Goal: Information Seeking & Learning: Learn about a topic

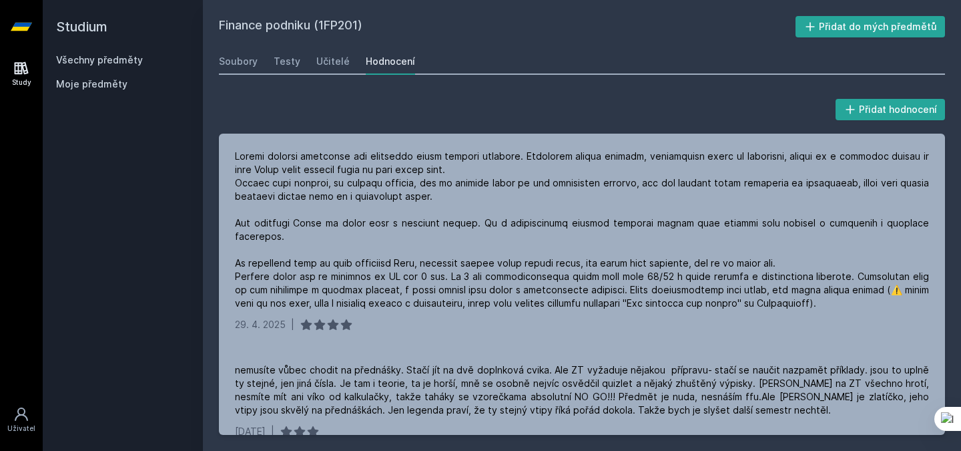
scroll to position [157, 0]
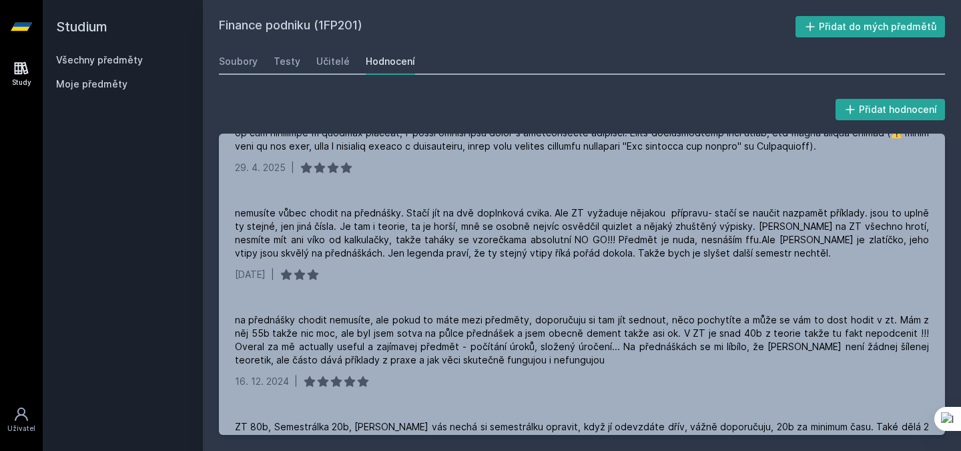
click at [127, 53] on div "Všechny předměty" at bounding box center [123, 59] width 134 height 13
click at [128, 57] on link "Všechny předměty" at bounding box center [99, 59] width 87 height 11
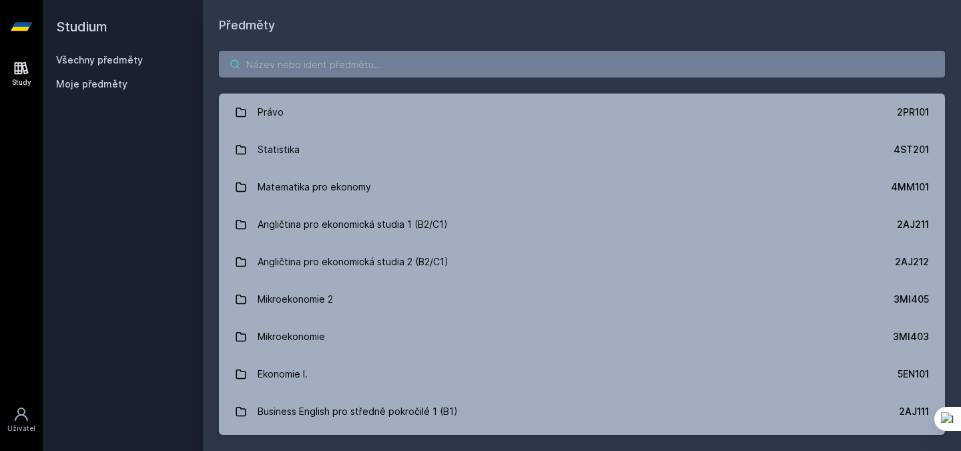
click at [326, 68] on input "search" at bounding box center [582, 64] width 726 height 27
paste input "4IZ278"
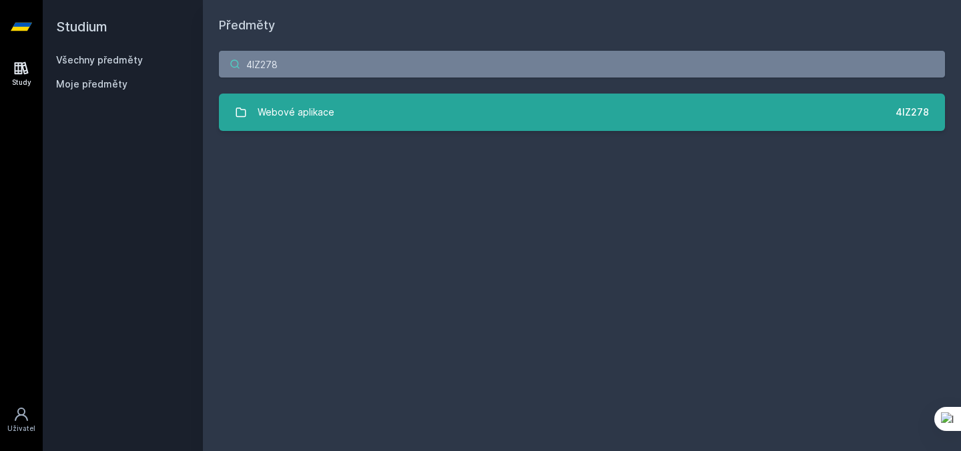
type input "4IZ278"
click at [344, 113] on link "Webové aplikace 4IZ278" at bounding box center [582, 111] width 726 height 37
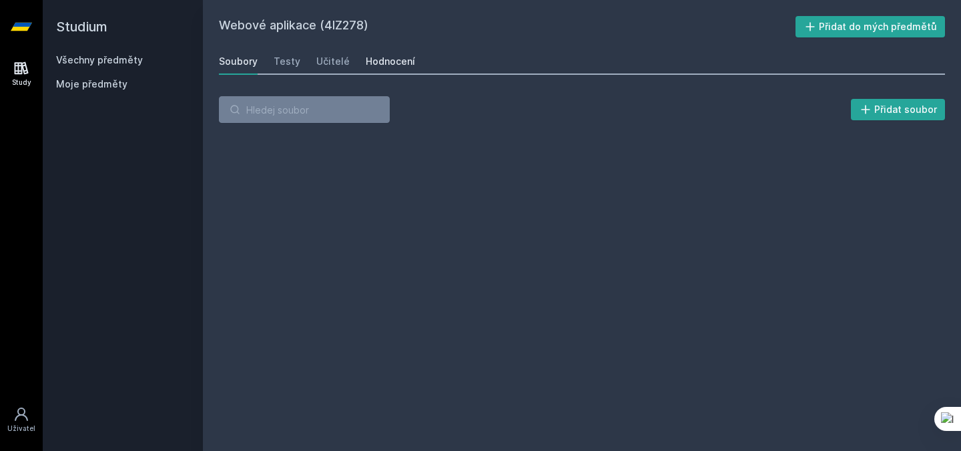
click at [385, 63] on div "Hodnocení" at bounding box center [390, 61] width 49 height 13
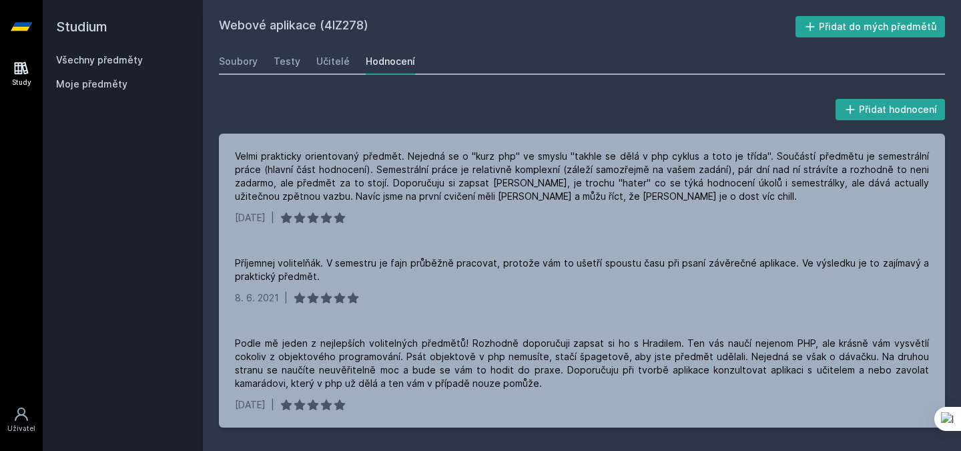
click at [128, 63] on link "Všechny předměty" at bounding box center [99, 59] width 87 height 11
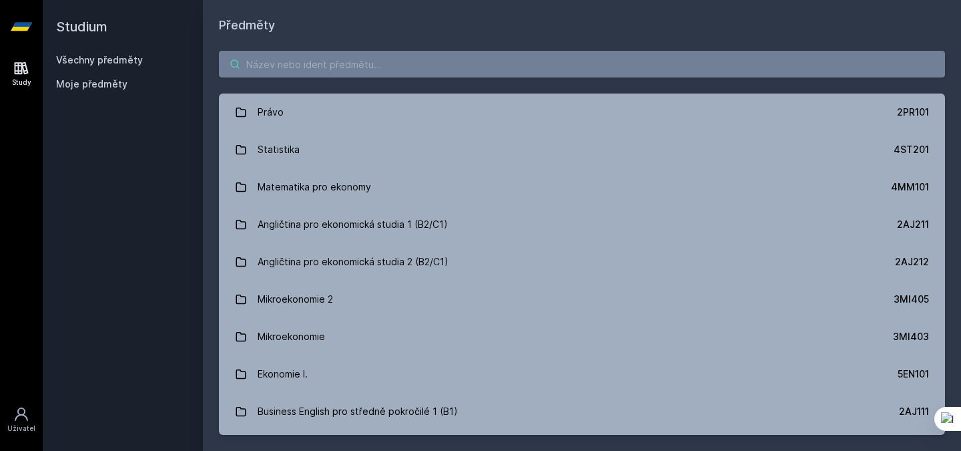
click at [273, 62] on input "search" at bounding box center [582, 64] width 726 height 27
paste input "4IT323"
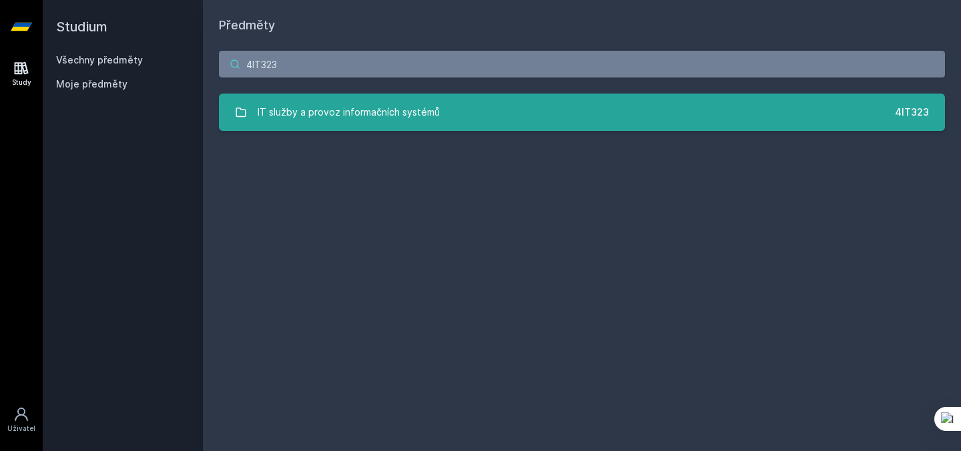
type input "4IT323"
click at [379, 108] on div "IT služby a provoz informačních systémů" at bounding box center [349, 112] width 182 height 27
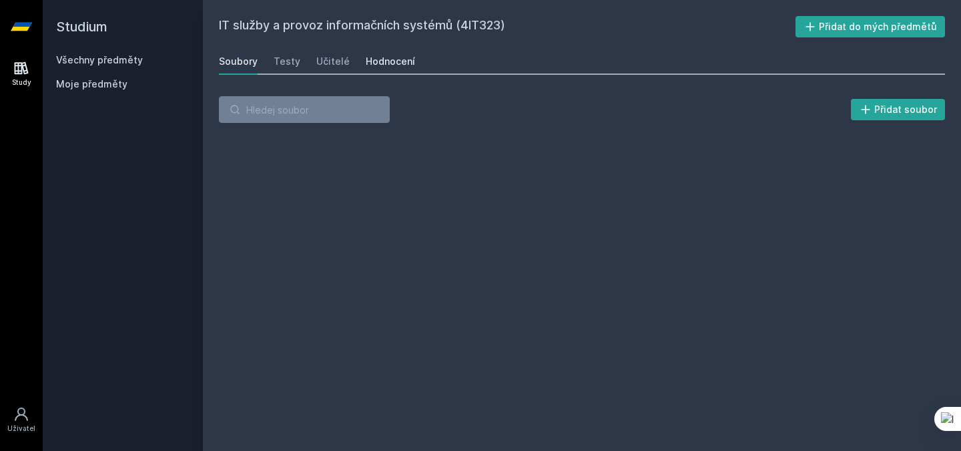
click at [375, 57] on div "Hodnocení" at bounding box center [390, 61] width 49 height 13
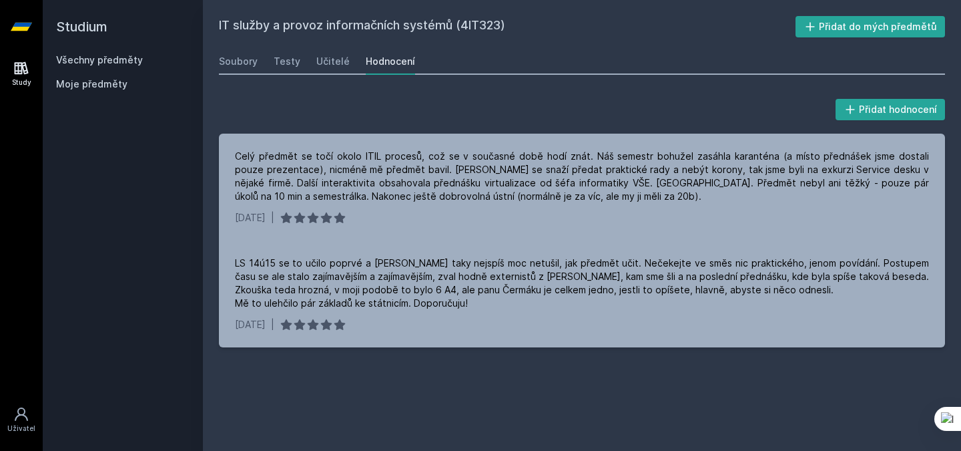
click at [115, 58] on link "Všechny předměty" at bounding box center [99, 59] width 87 height 11
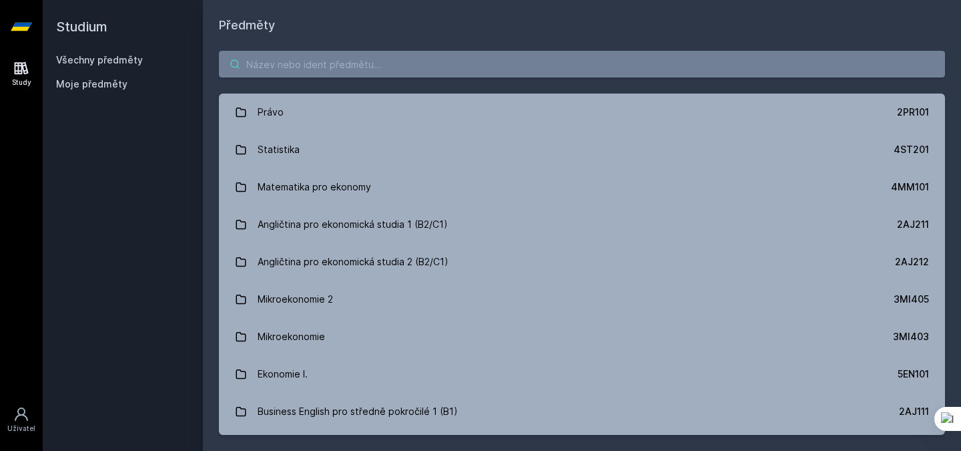
click at [312, 67] on input "search" at bounding box center [582, 64] width 726 height 27
paste input "4SA317"
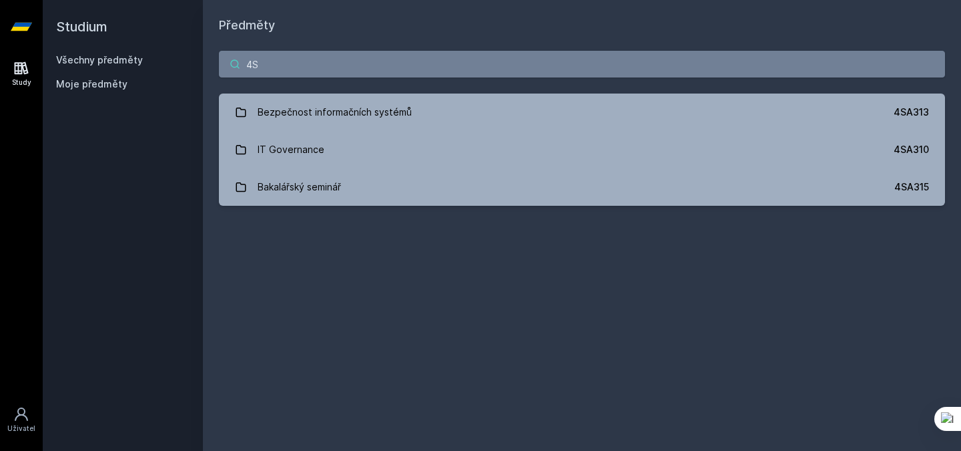
type input "4"
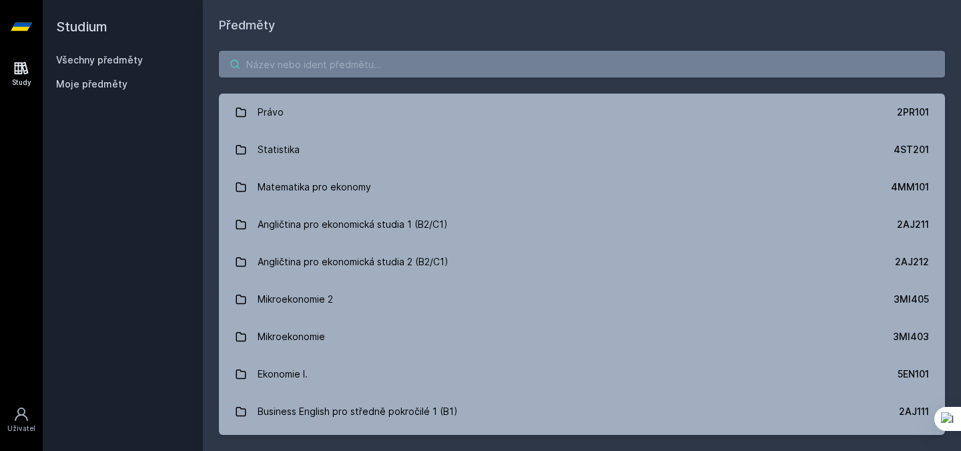
paste input "3MA345"
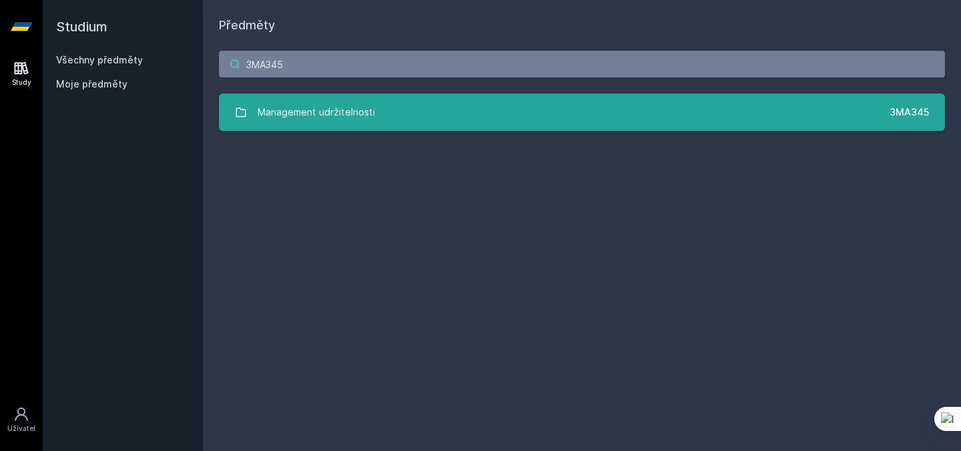
type input "3MA345"
click at [326, 115] on div "Management udržitelnosti" at bounding box center [316, 112] width 117 height 27
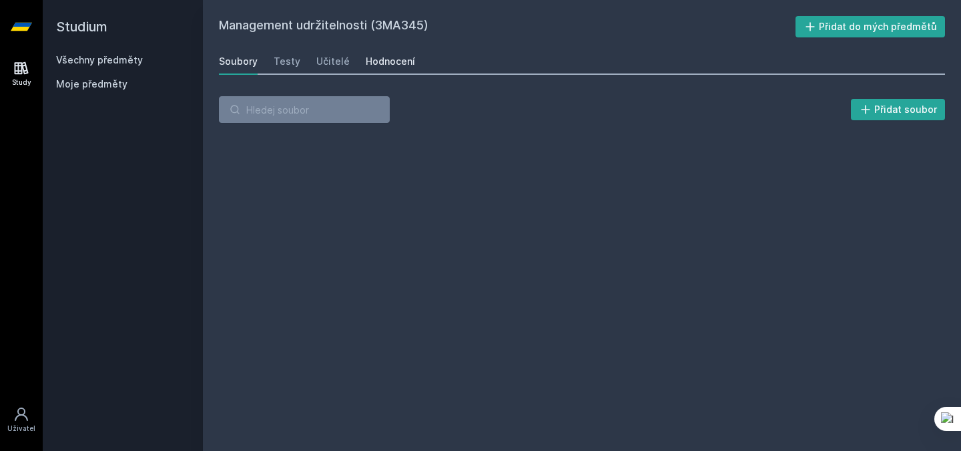
click at [382, 48] on link "Hodnocení" at bounding box center [390, 61] width 49 height 27
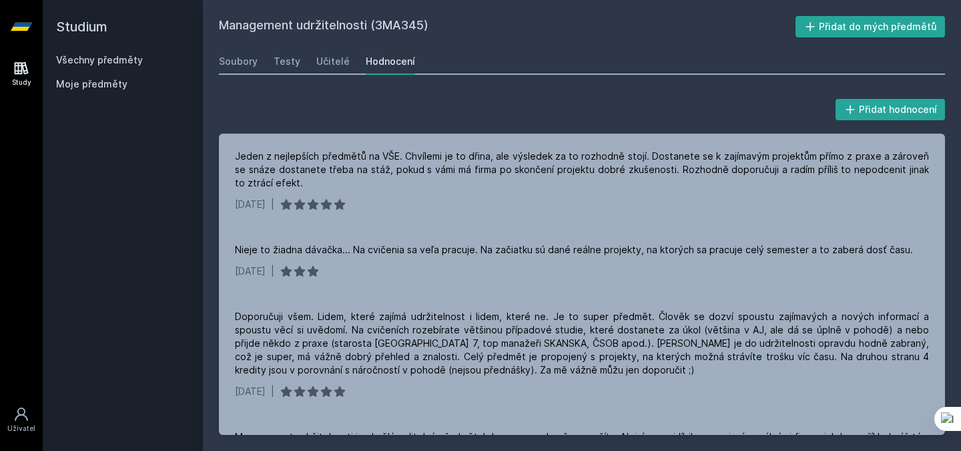
click at [129, 62] on link "Všechny předměty" at bounding box center [99, 59] width 87 height 11
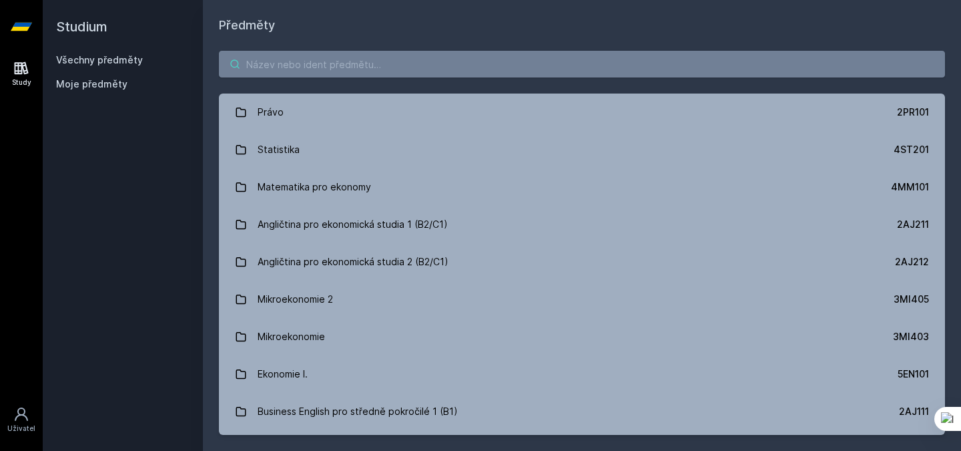
click at [281, 65] on input "search" at bounding box center [582, 64] width 726 height 27
paste input "4SA230"
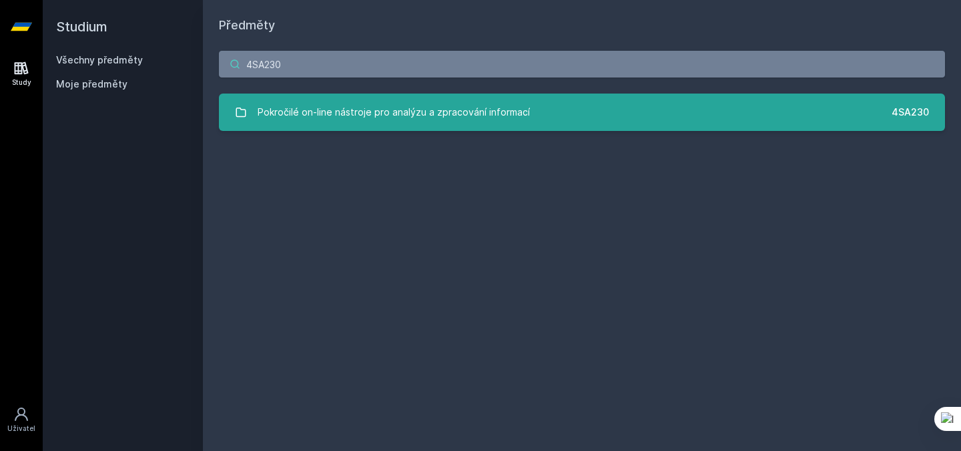
type input "4SA230"
click at [346, 109] on div "Pokročilé on-line nástroje pro analýzu a zpracování informací" at bounding box center [394, 112] width 272 height 27
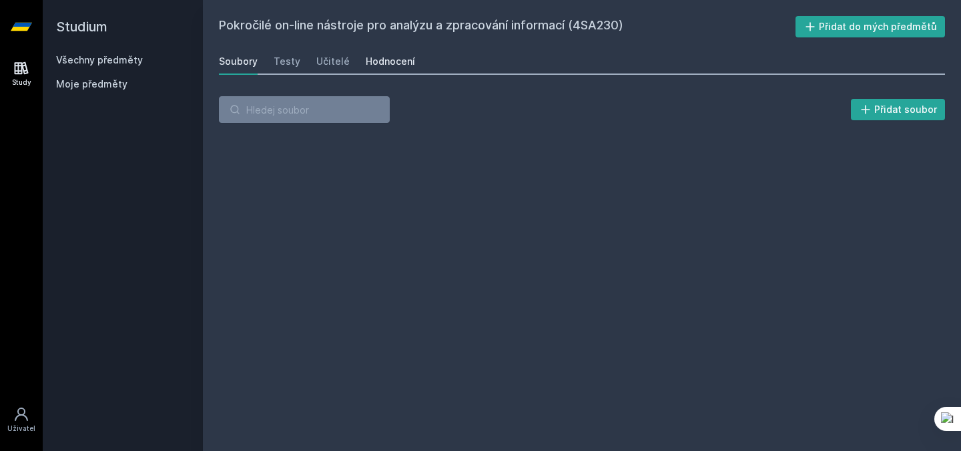
click at [405, 49] on link "Hodnocení" at bounding box center [390, 61] width 49 height 27
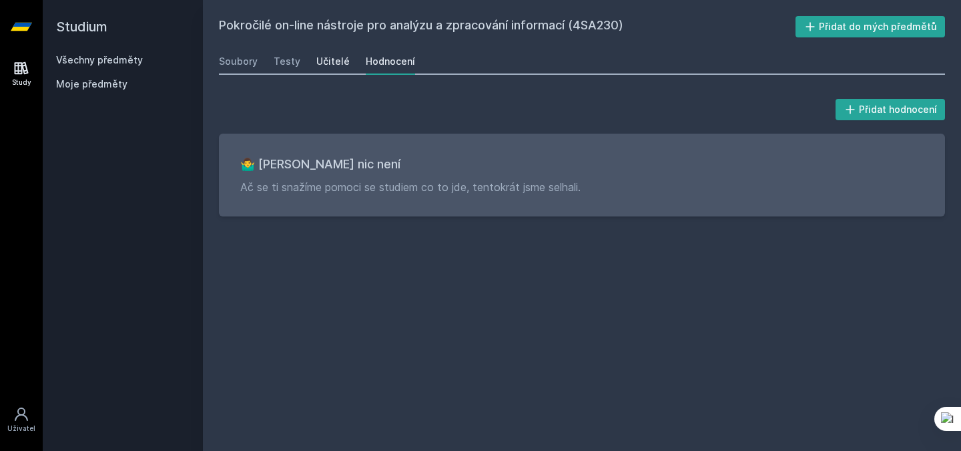
click at [338, 61] on div "Učitelé" at bounding box center [332, 61] width 33 height 13
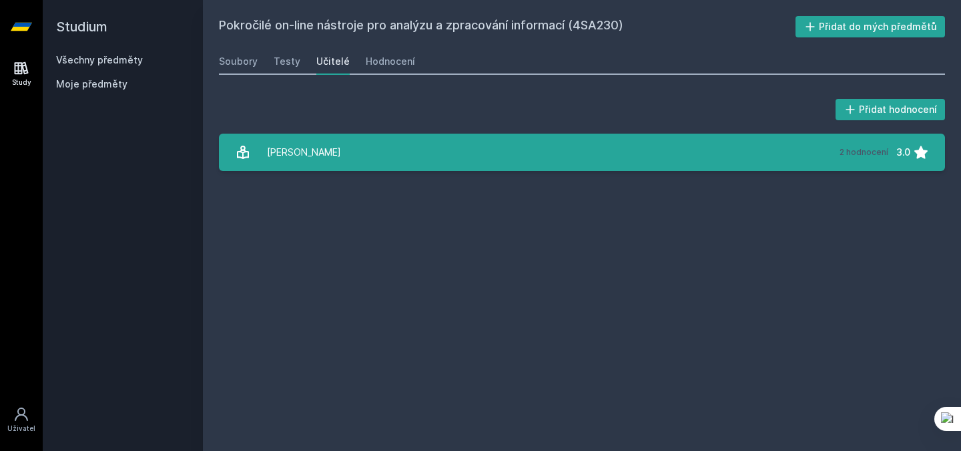
click at [336, 157] on div "[PERSON_NAME]" at bounding box center [304, 152] width 74 height 27
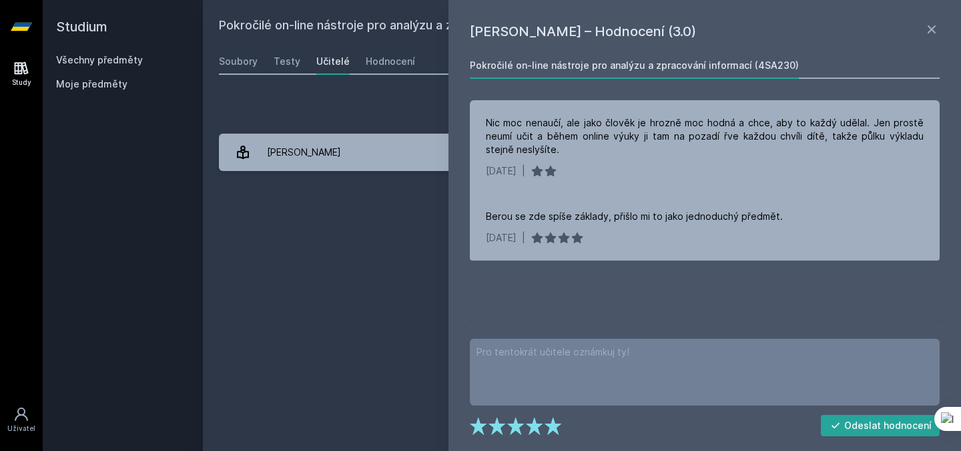
click at [411, 219] on div "Pokročilé on-line nástroje pro analýzu a zpracování informací (4SA230) Přidat d…" at bounding box center [582, 225] width 726 height 419
click at [933, 31] on icon at bounding box center [932, 29] width 8 height 8
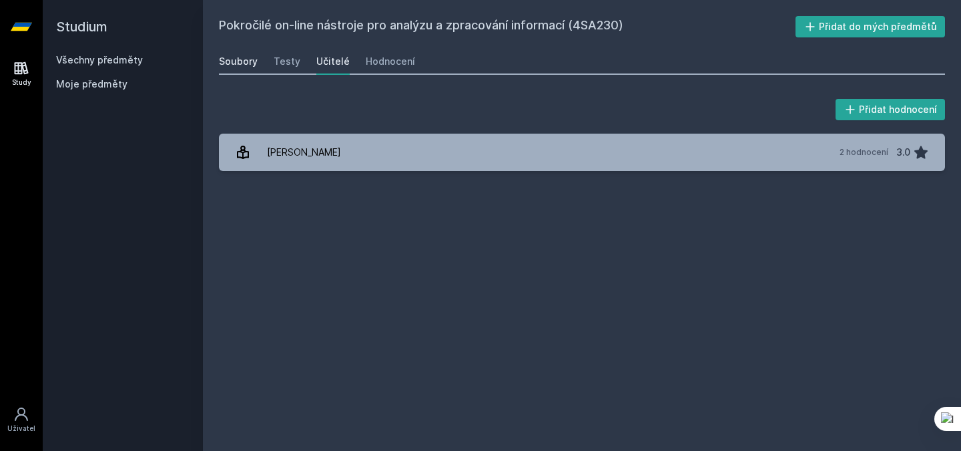
click at [241, 63] on div "Soubory" at bounding box center [238, 61] width 39 height 13
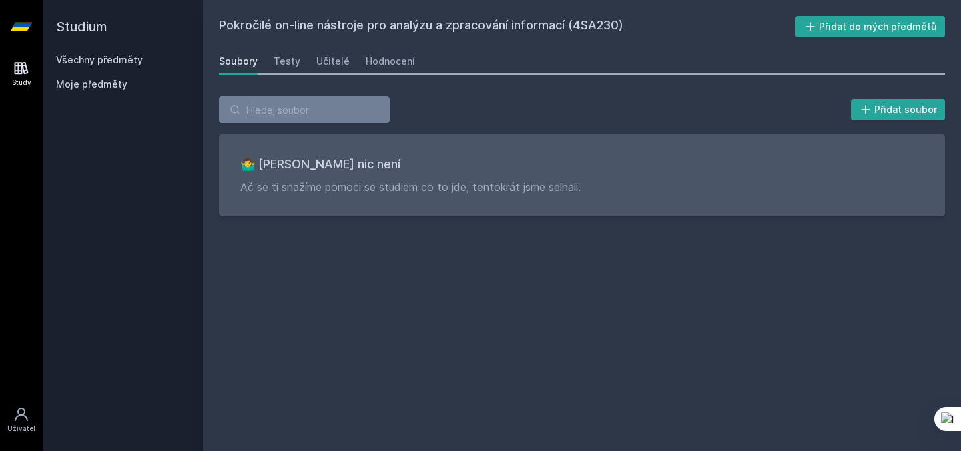
click at [91, 48] on h2 "Studium" at bounding box center [123, 26] width 134 height 53
click at [95, 60] on link "Všechny předměty" at bounding box center [99, 59] width 87 height 11
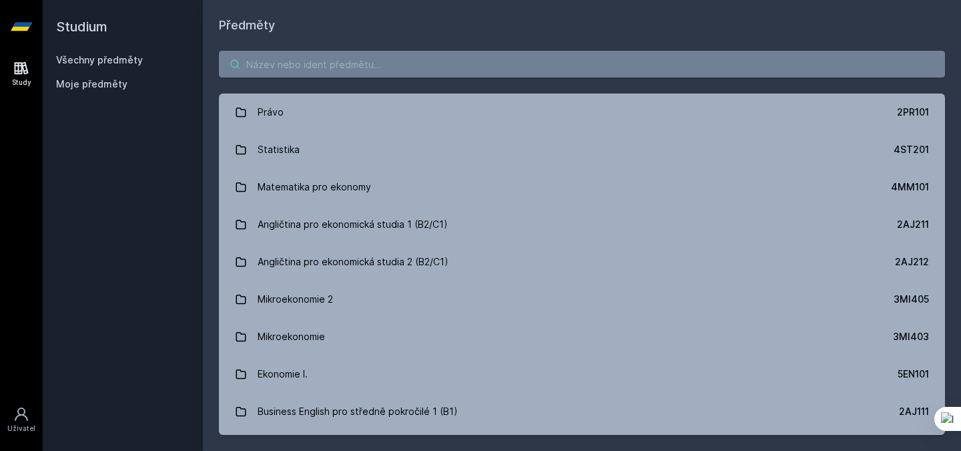
click at [298, 65] on input "search" at bounding box center [582, 64] width 726 height 27
paste input "4SA220"
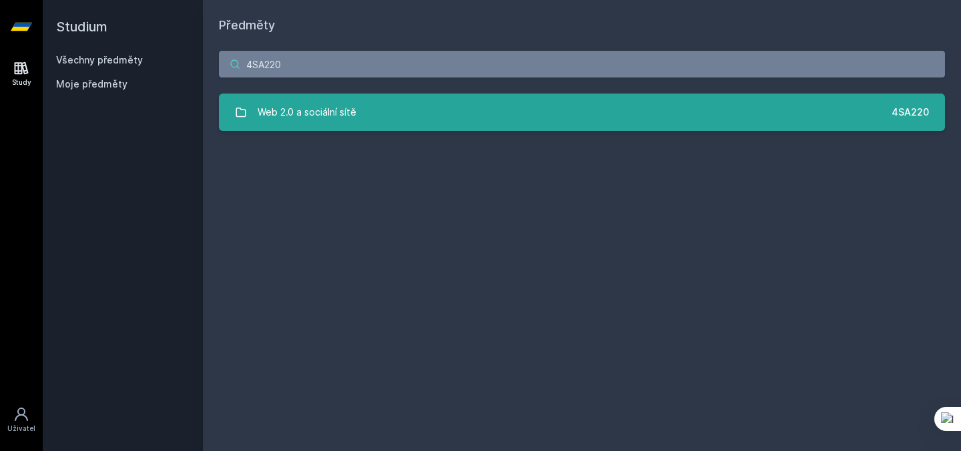
type input "4SA220"
click at [314, 105] on div "Web 2.0 a sociální sítě" at bounding box center [307, 112] width 99 height 27
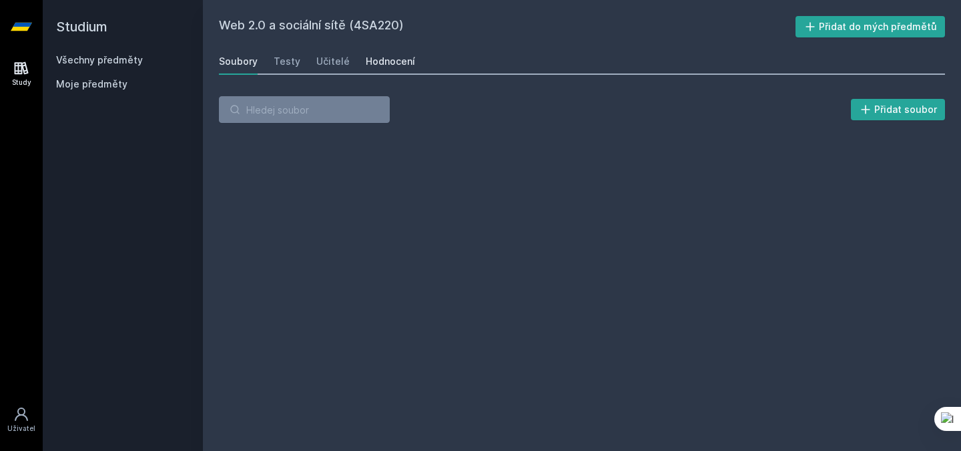
click at [376, 58] on div "Hodnocení" at bounding box center [390, 61] width 49 height 13
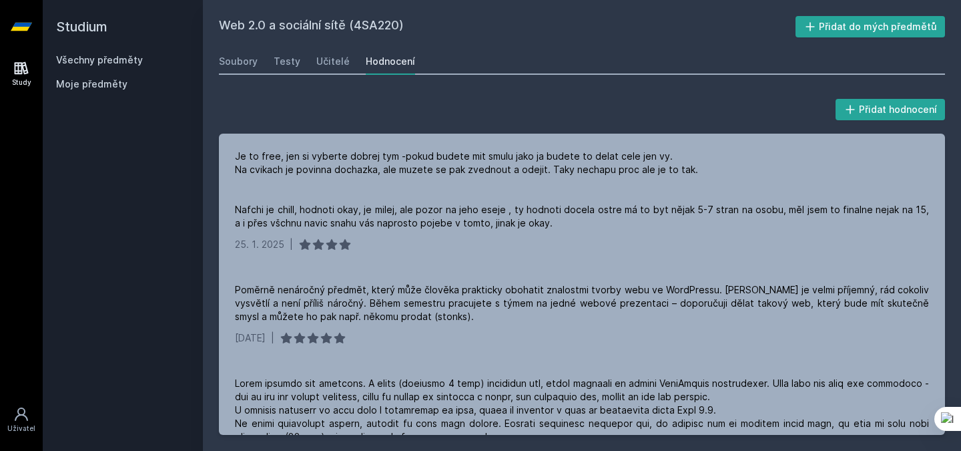
click at [160, 168] on div "Studium Všechny předměty Moje předměty" at bounding box center [123, 225] width 160 height 451
click at [154, 159] on div "Studium Všechny předměty Moje předměty" at bounding box center [123, 225] width 160 height 451
